Goal: Information Seeking & Learning: Learn about a topic

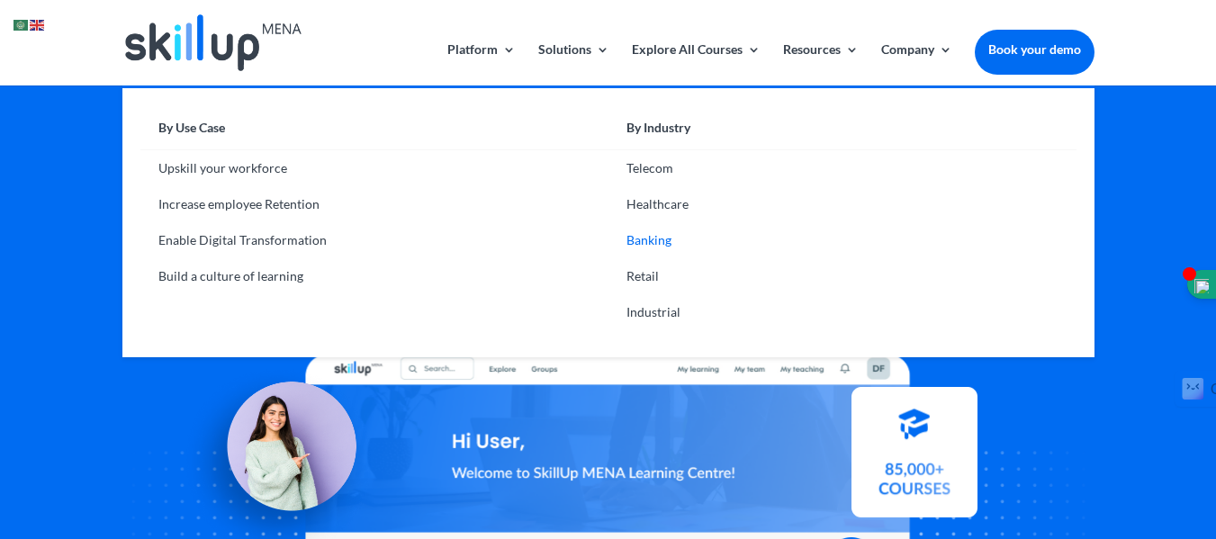
click at [666, 234] on link "Banking" at bounding box center [842, 240] width 468 height 36
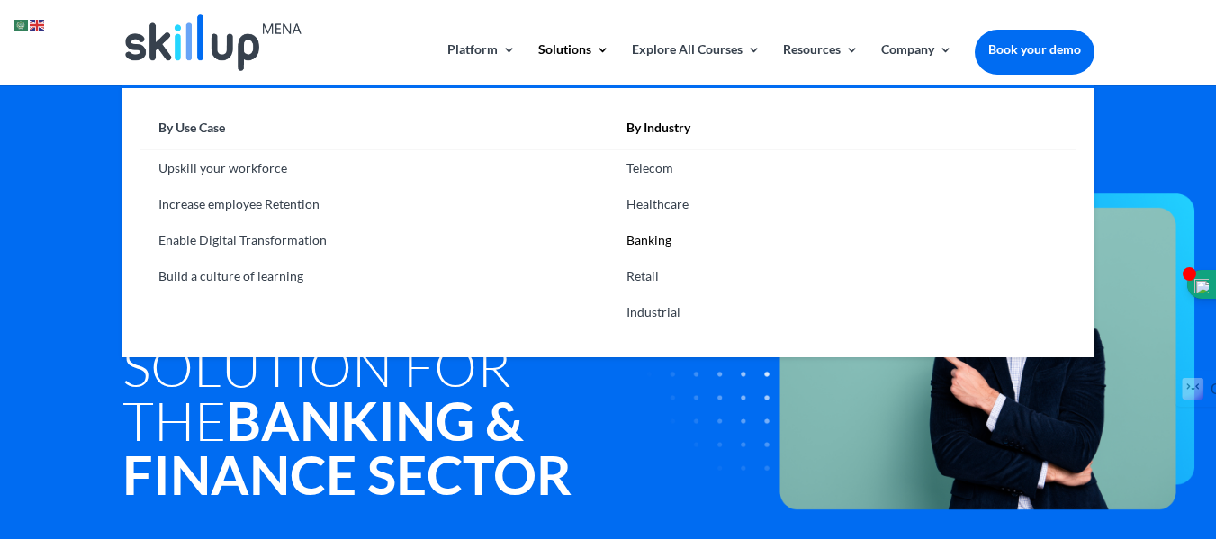
click at [203, 127] on link "By Use Case" at bounding box center [374, 132] width 468 height 35
click at [228, 134] on link "By Use Case" at bounding box center [374, 132] width 468 height 35
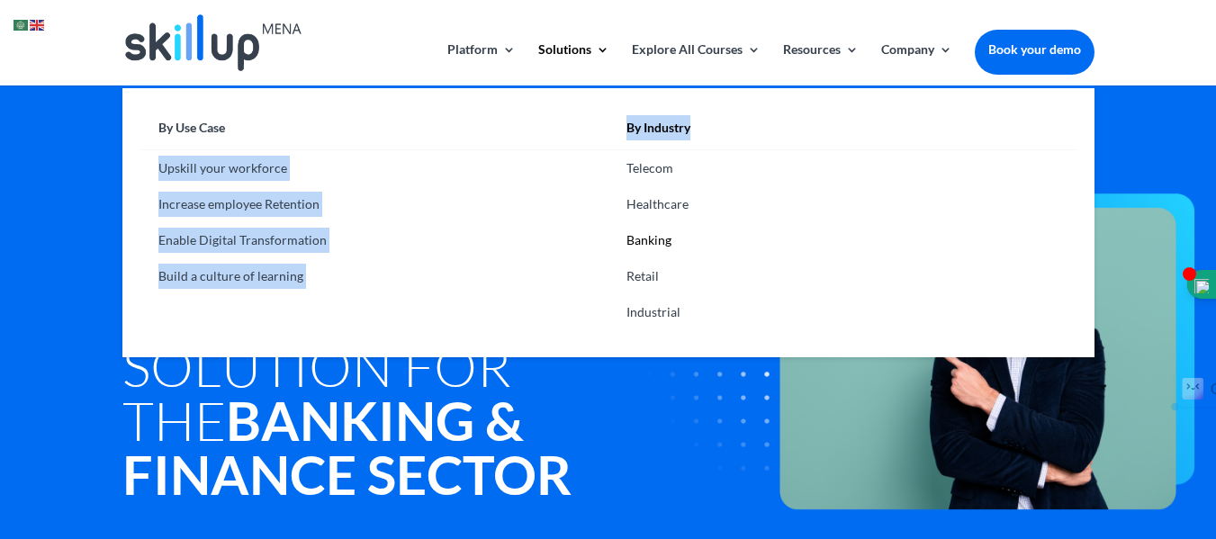
drag, startPoint x: 713, startPoint y: 132, endPoint x: 598, endPoint y: 127, distance: 115.3
click at [598, 127] on ul "By Use Case Upskill your workforce Increase employee Retention Enable Digital T…" at bounding box center [608, 222] width 972 height 272
click at [598, 127] on link "By Use Case" at bounding box center [374, 132] width 468 height 35
drag, startPoint x: 598, startPoint y: 127, endPoint x: 728, endPoint y: 127, distance: 130.5
click at [728, 127] on ul "By Use Case Upskill your workforce Increase employee Retention Enable Digital T…" at bounding box center [608, 222] width 972 height 272
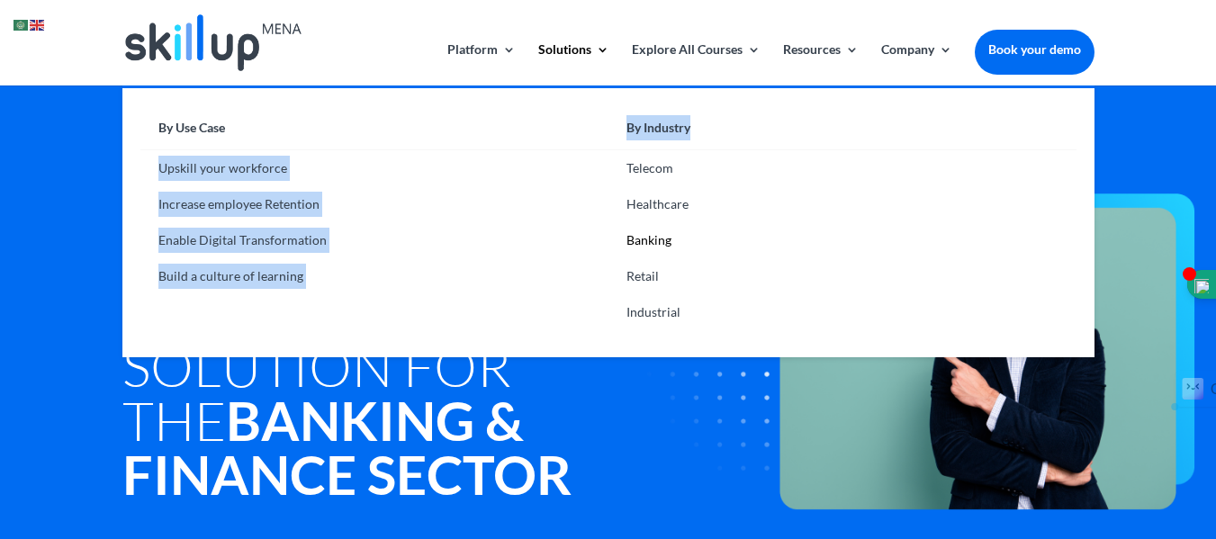
click at [728, 127] on link "By Industry" at bounding box center [842, 132] width 468 height 35
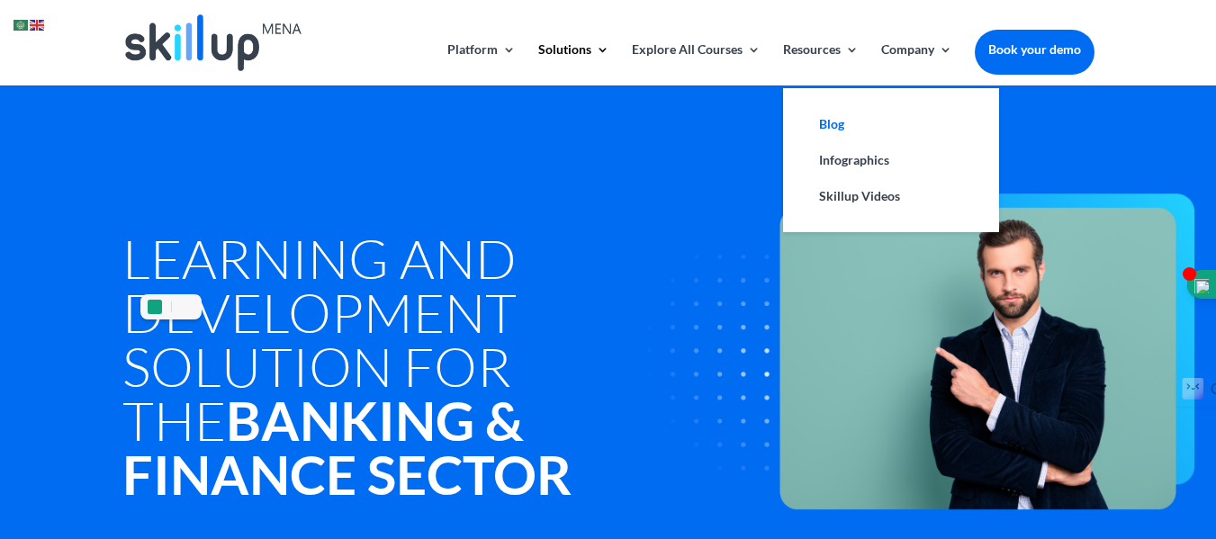
click at [869, 130] on link "Blog" at bounding box center [891, 124] width 180 height 36
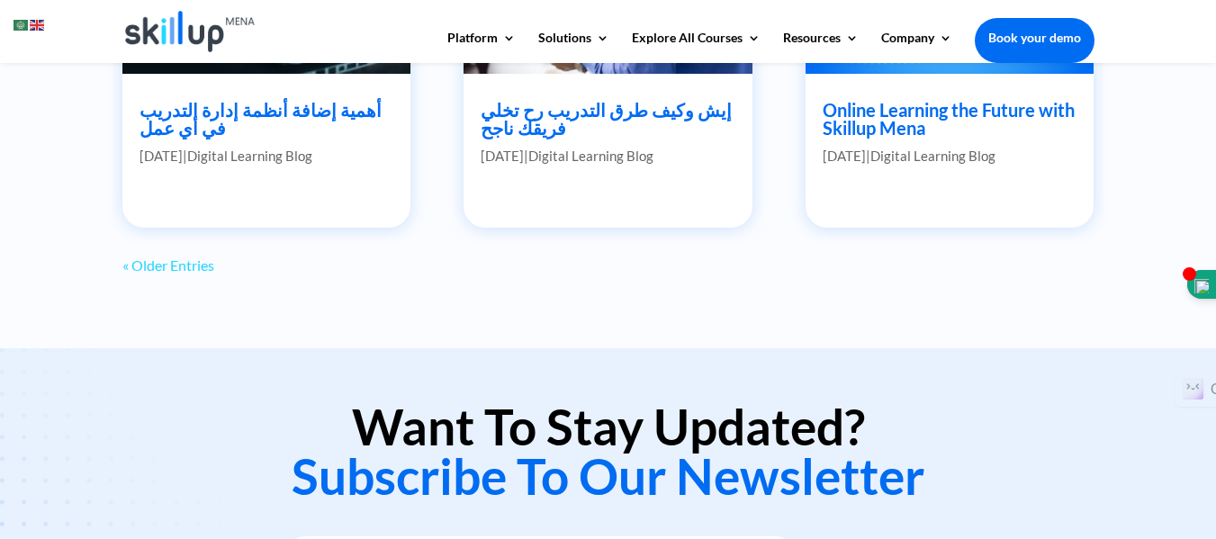
scroll to position [1735, 0]
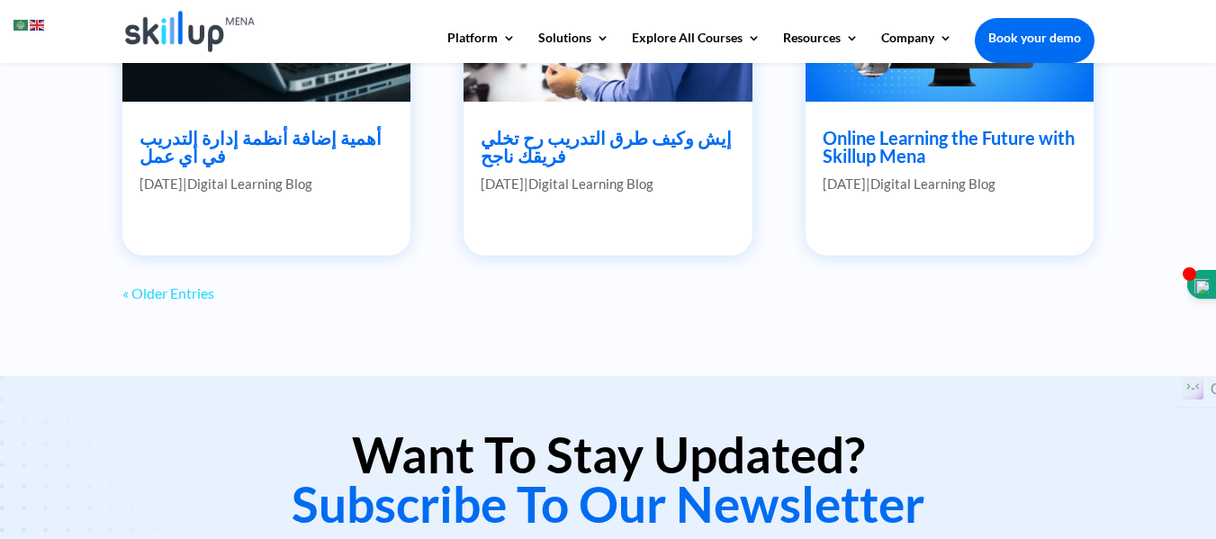
click at [208, 295] on link "« Older Entries" at bounding box center [168, 292] width 92 height 17
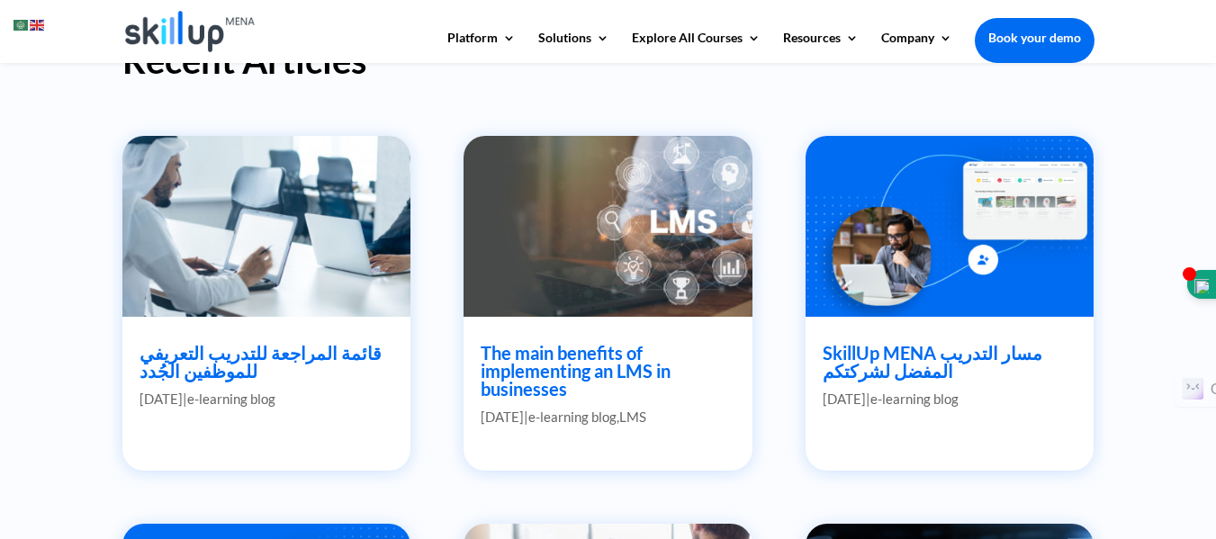
scroll to position [0, 0]
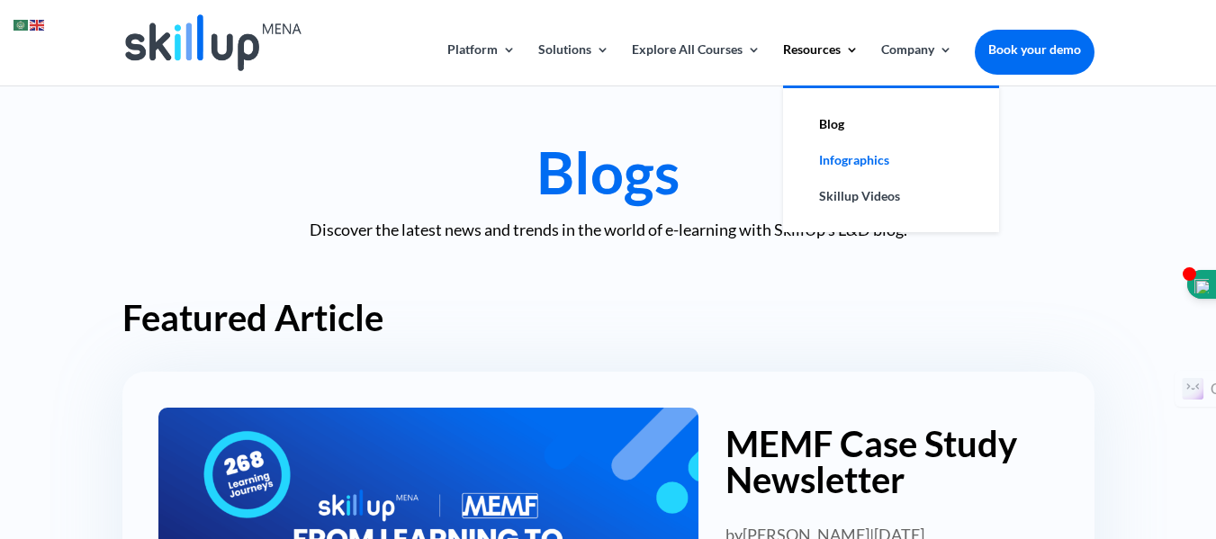
click at [861, 167] on link "Infographics" at bounding box center [891, 160] width 180 height 36
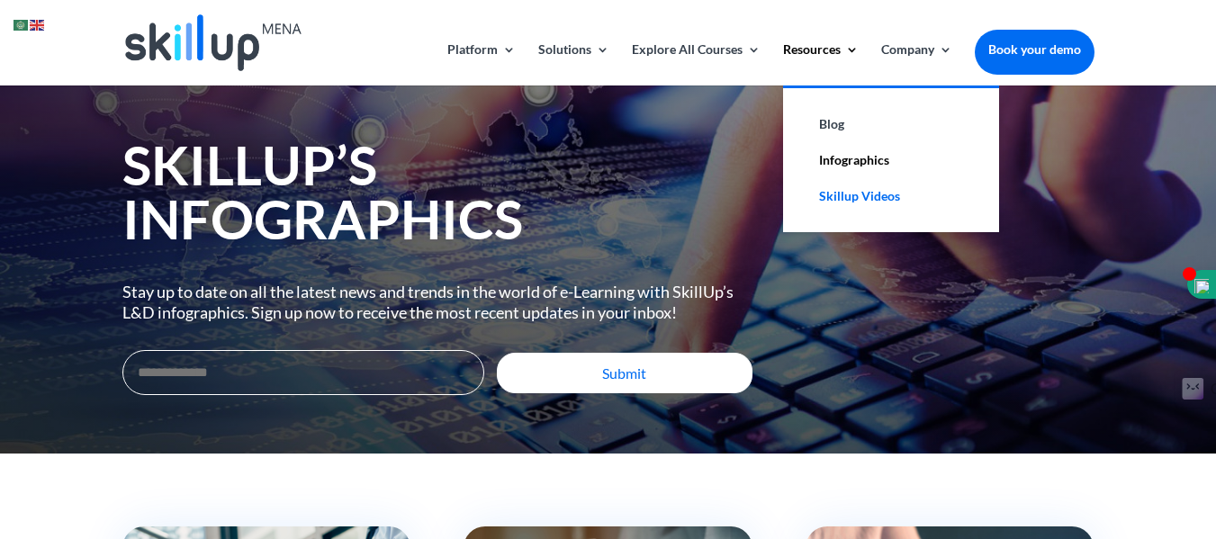
click at [857, 196] on link "Skillup Videos" at bounding box center [891, 196] width 180 height 36
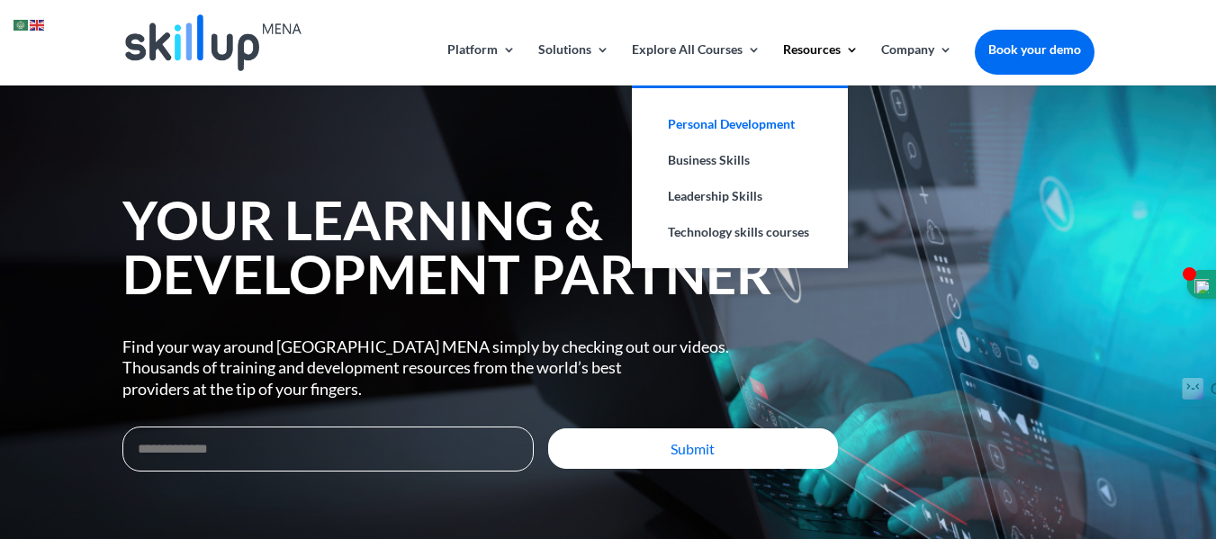
click at [761, 123] on link "Personal Development" at bounding box center [740, 124] width 180 height 36
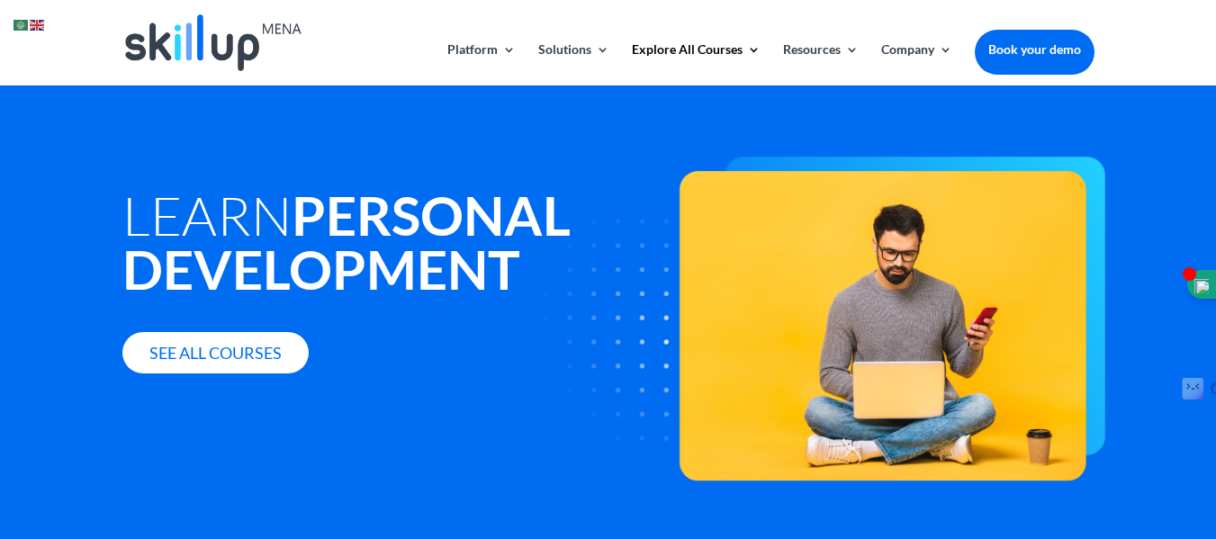
scroll to position [29, 0]
